Goal: Navigation & Orientation: Find specific page/section

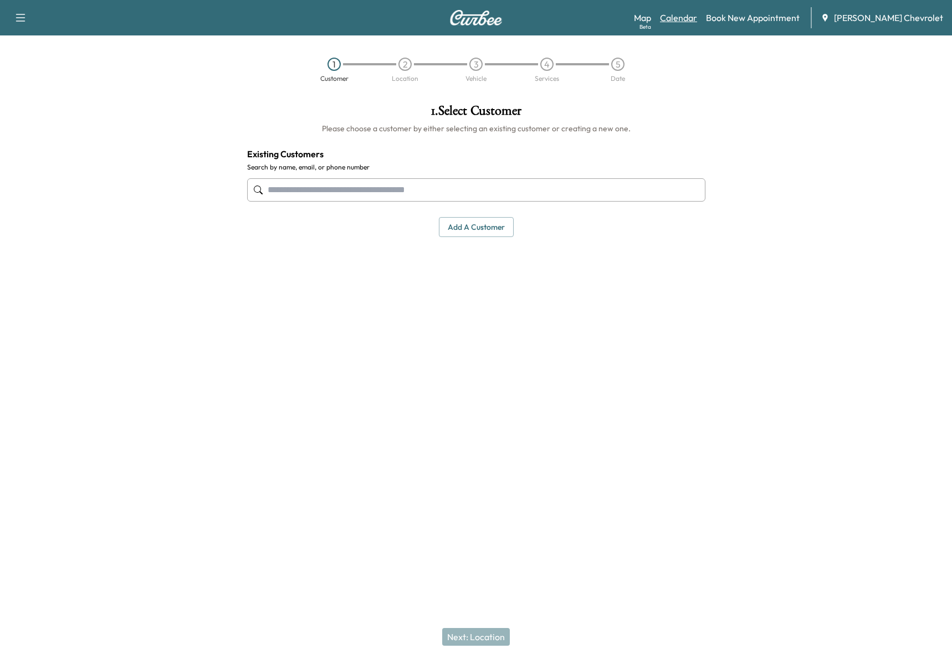
click at [697, 19] on link "Calendar" at bounding box center [678, 17] width 37 height 13
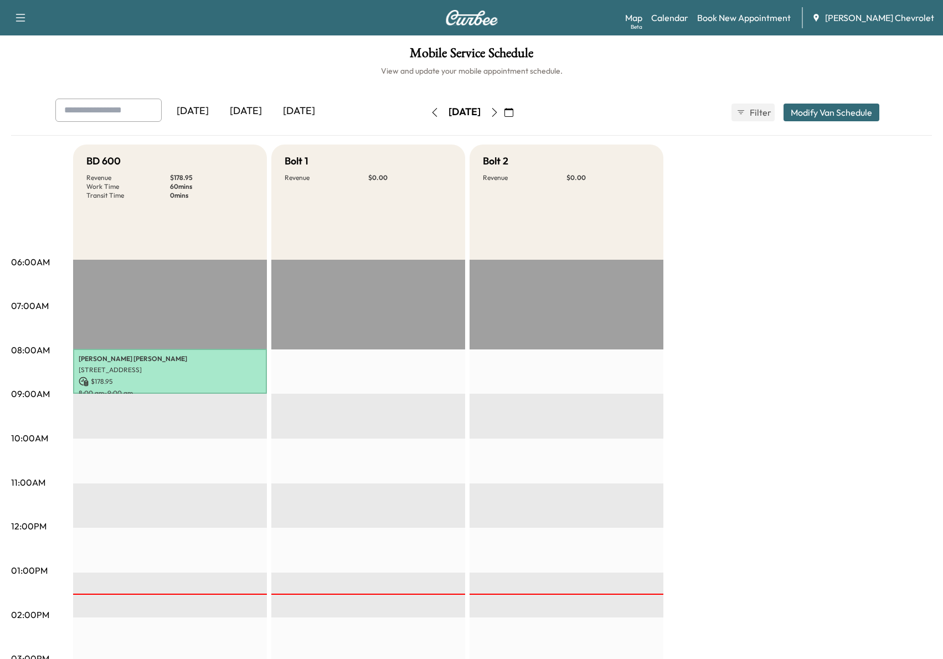
click at [499, 110] on icon "button" at bounding box center [494, 112] width 9 height 9
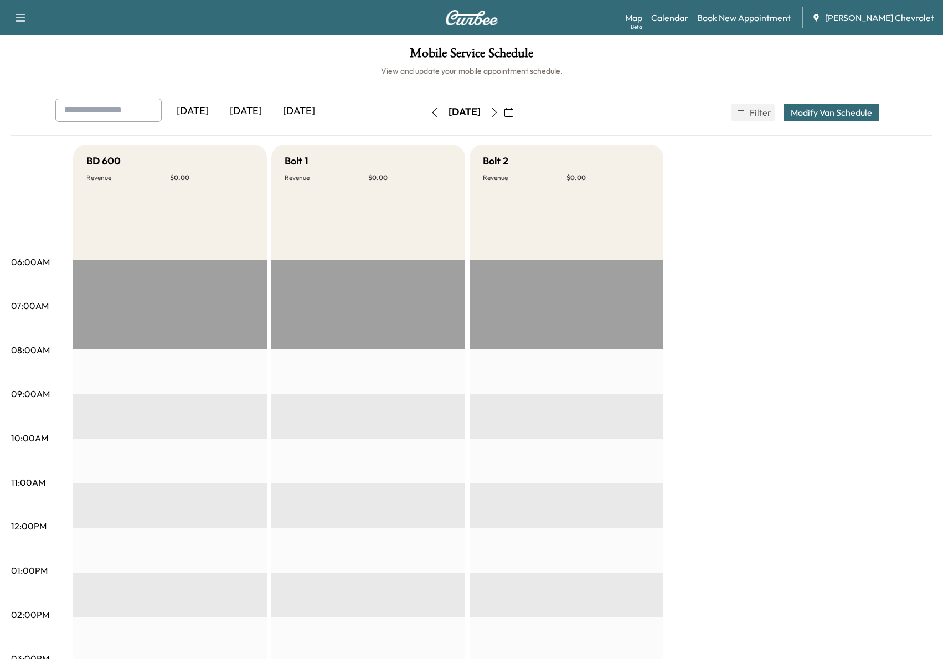
click at [499, 110] on icon "button" at bounding box center [494, 112] width 9 height 9
